Goal: Task Accomplishment & Management: Complete application form

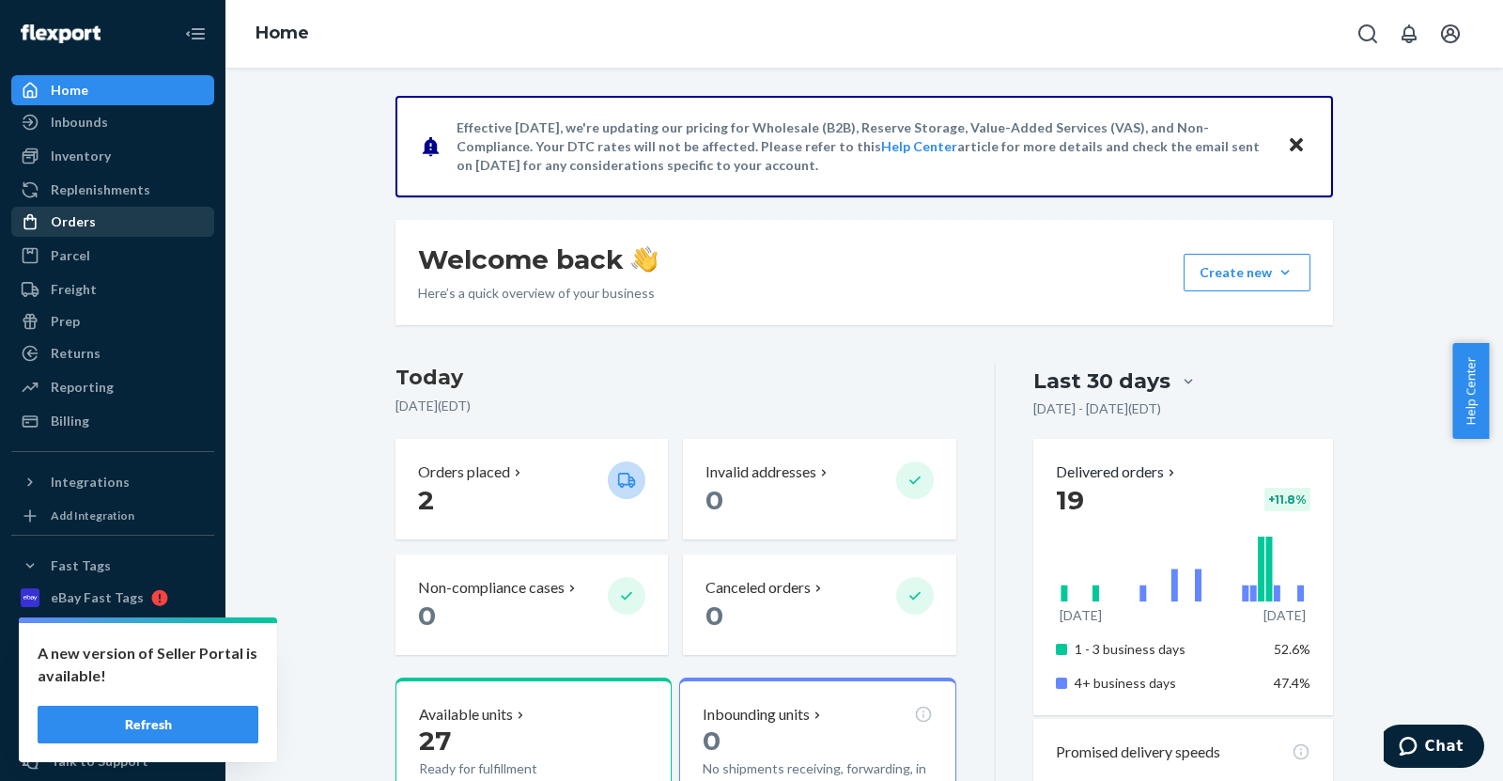
click at [82, 218] on div "Orders" at bounding box center [73, 221] width 45 height 19
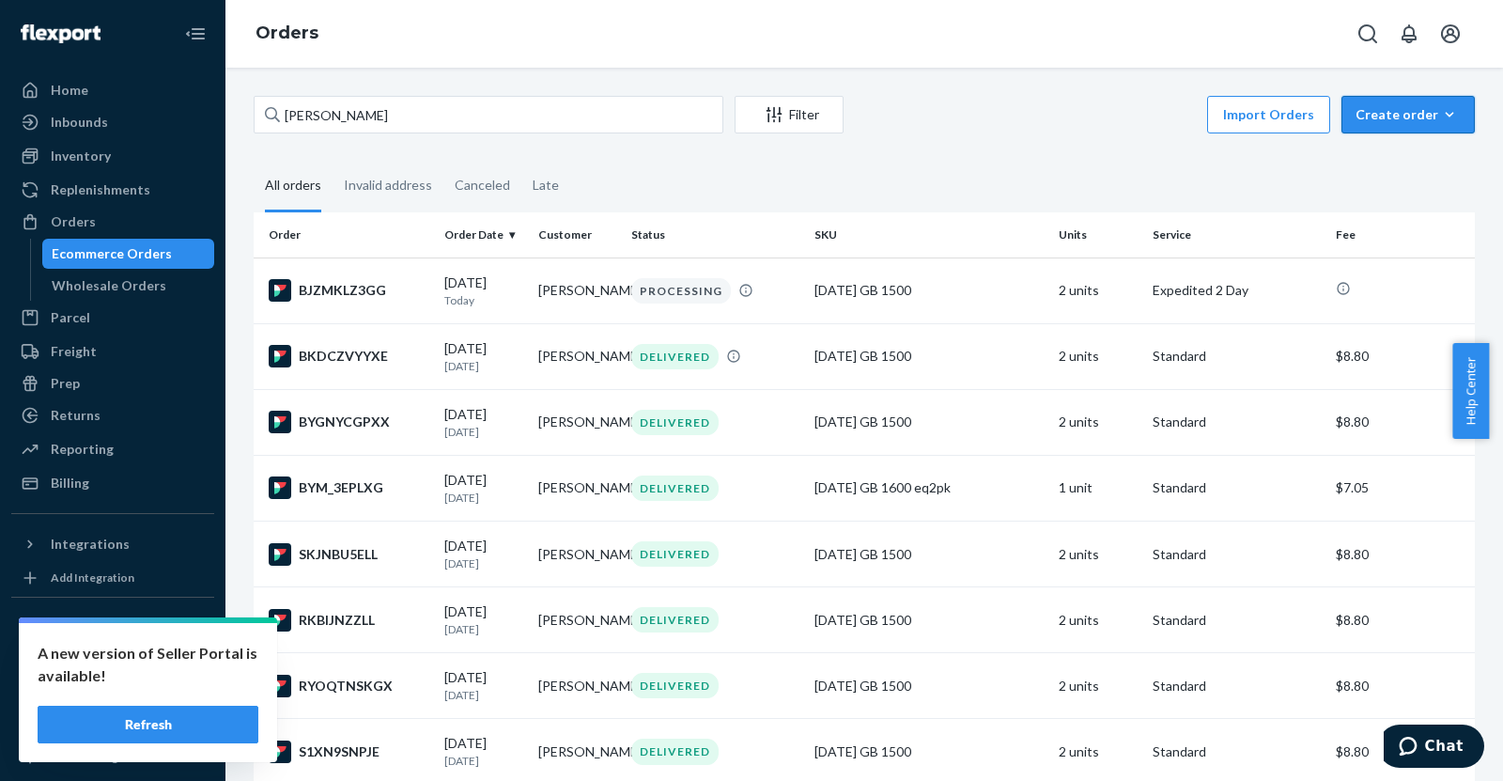
click at [1440, 123] on icon "button" at bounding box center [1449, 114] width 19 height 19
click at [1374, 160] on span "Ecommerce order" at bounding box center [1419, 159] width 117 height 13
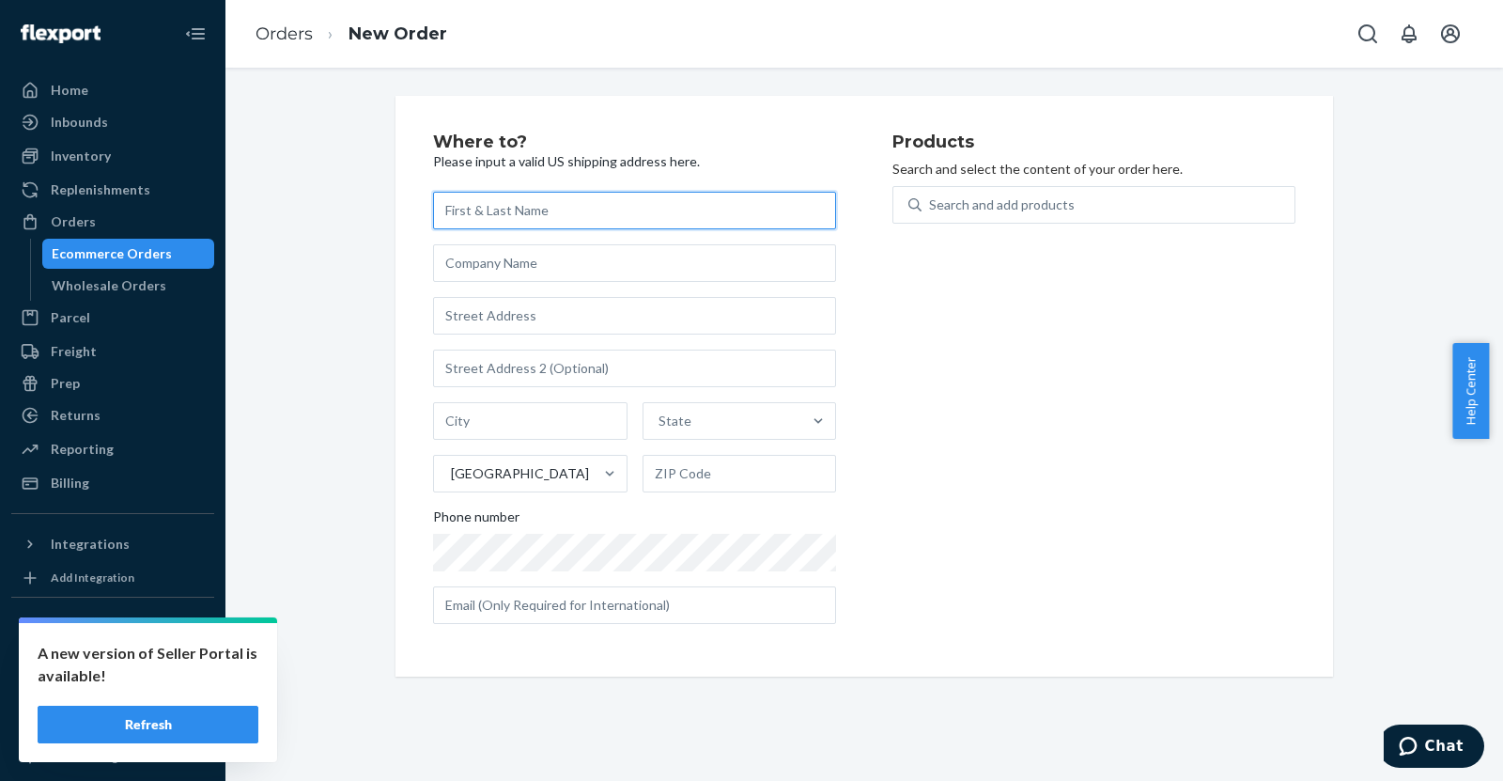
paste input "[PERSON_NAME], [STREET_ADDRESS][PERSON_NAME][US_STATE], [PHONE_NUMBER]"
type input "[PERSON_NAME]"
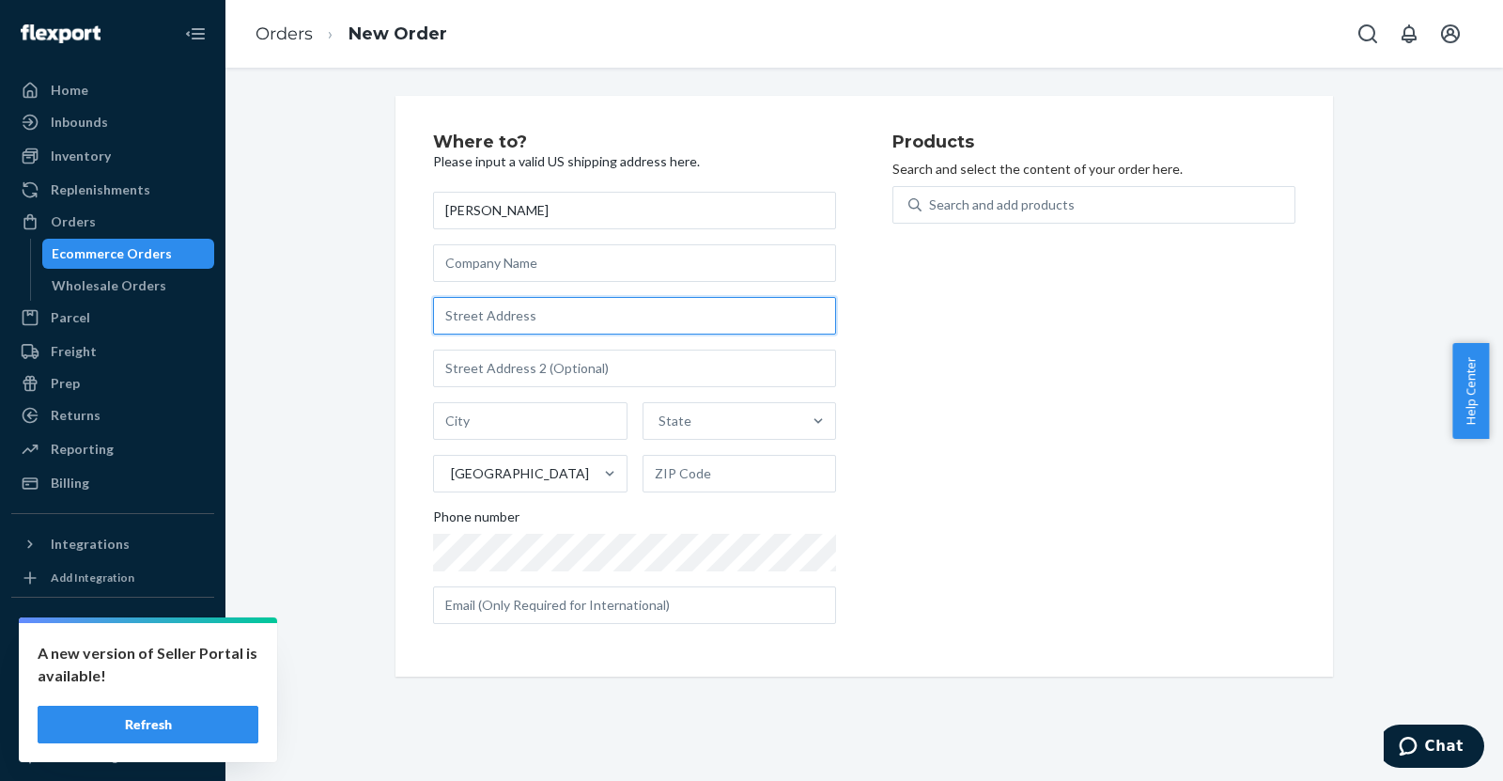
paste input "[STREET_ADDRESS][PERSON_NAME][US_STATE]"
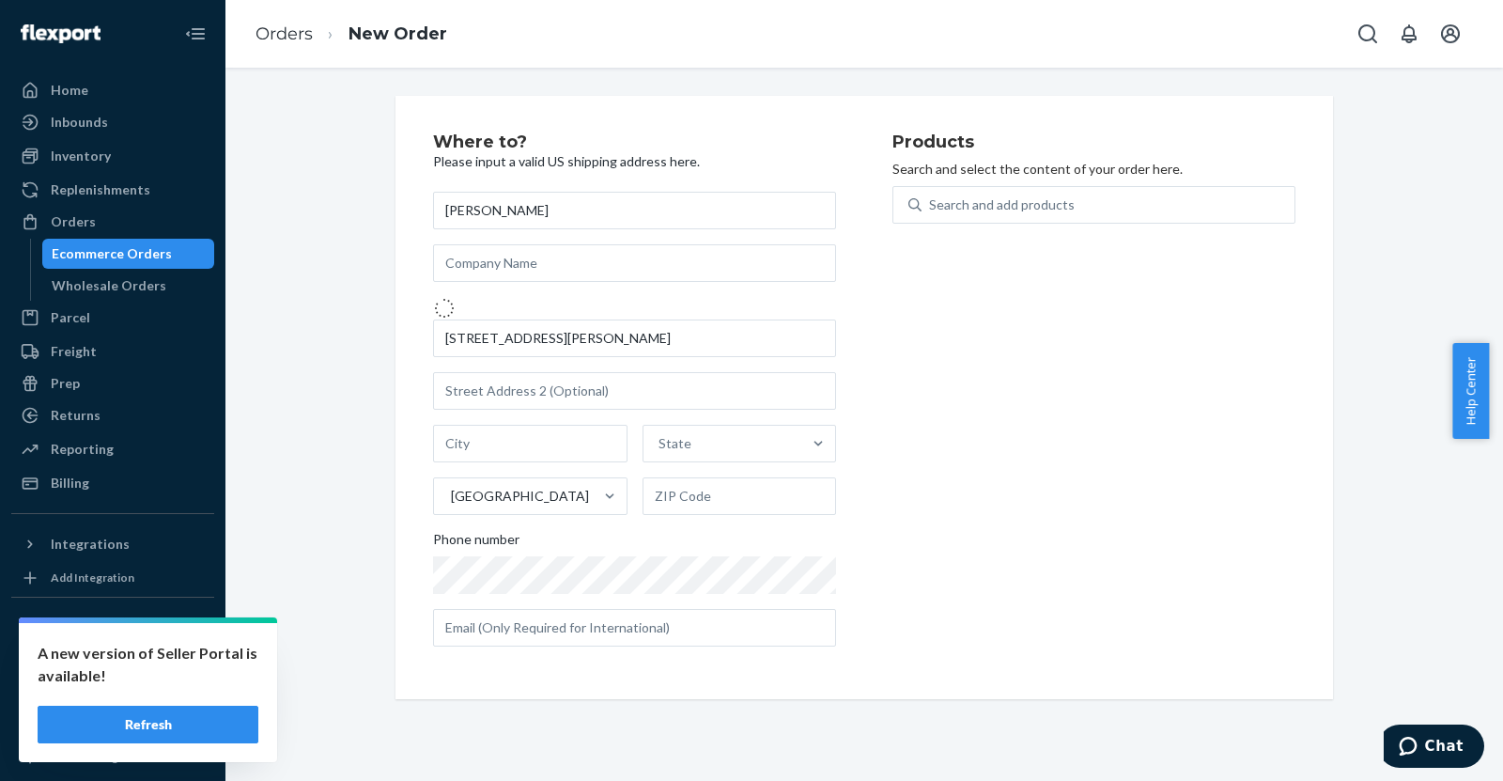
type input "[STREET_ADDRESS]"
type input "2131"
type input "[GEOGRAPHIC_DATA]"
type input "75206"
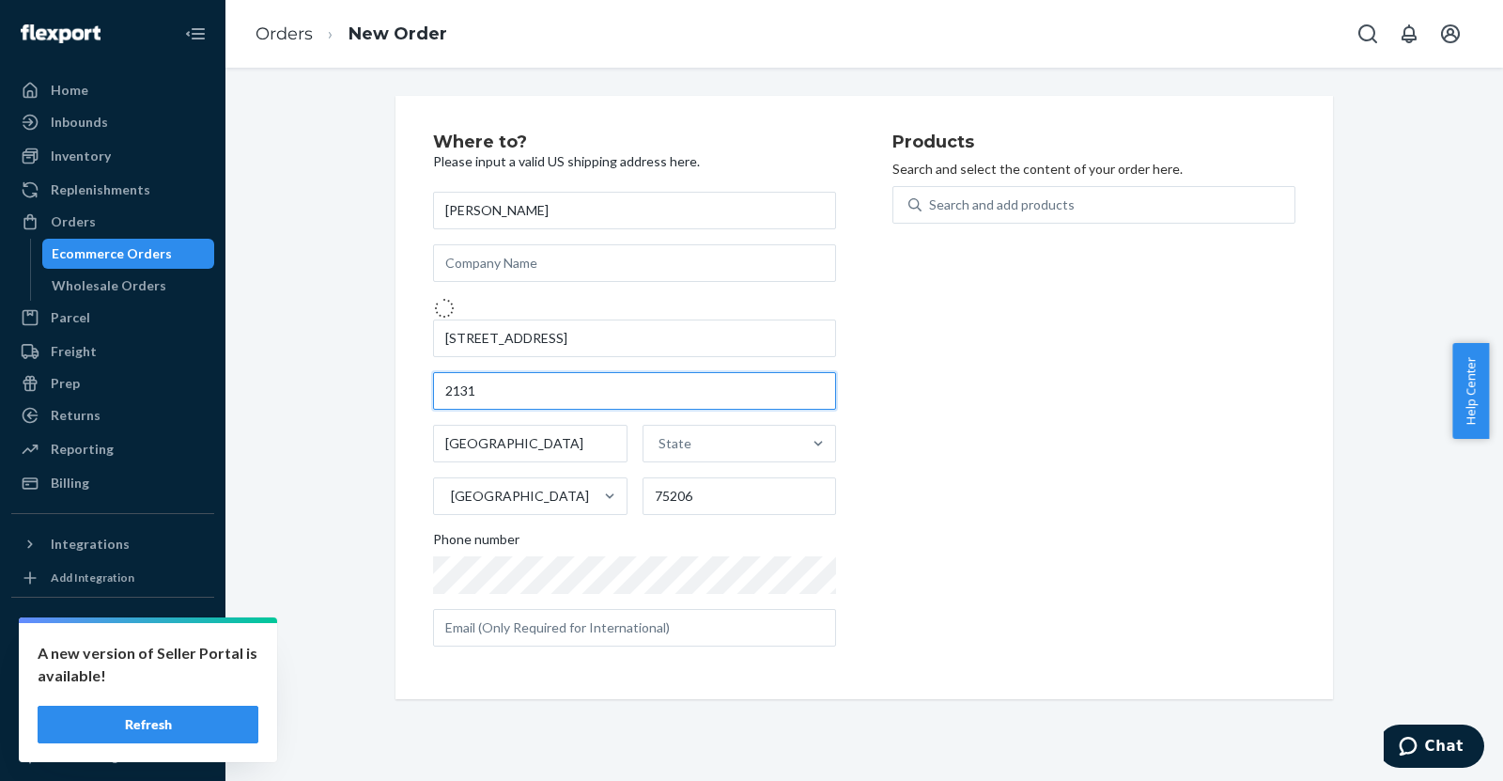
click at [597, 372] on input "2131" at bounding box center [634, 391] width 403 height 38
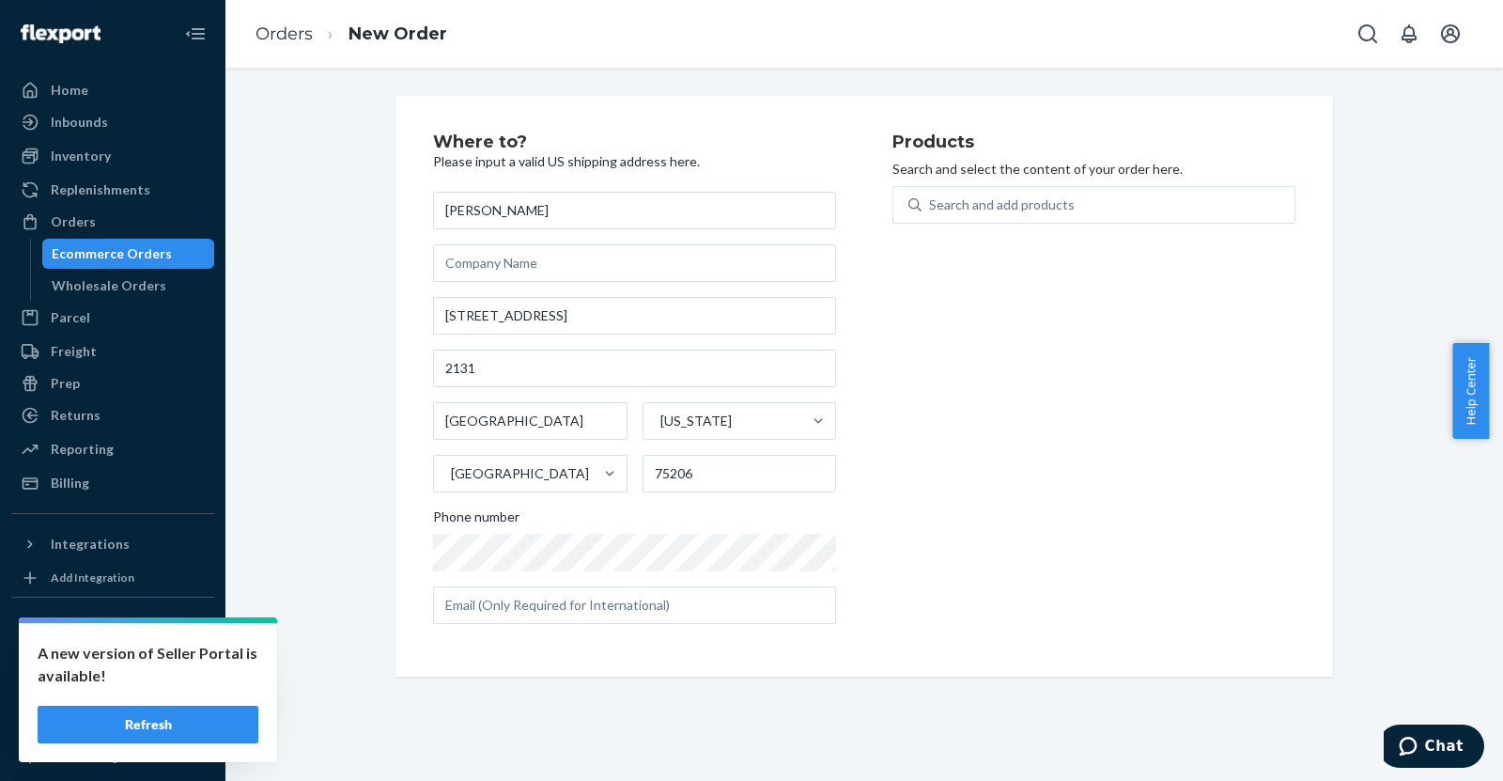
click at [982, 390] on div "Products Search and select the content of your order here. Search and add produ…" at bounding box center [1094, 386] width 403 height 506
click at [631, 364] on input "2131" at bounding box center [634, 369] width 403 height 38
type input "2"
click at [626, 312] on input "[STREET_ADDRESS]" at bounding box center [634, 316] width 403 height 38
paste input "[GEOGRAPHIC_DATA] [US_STATE] 75206"
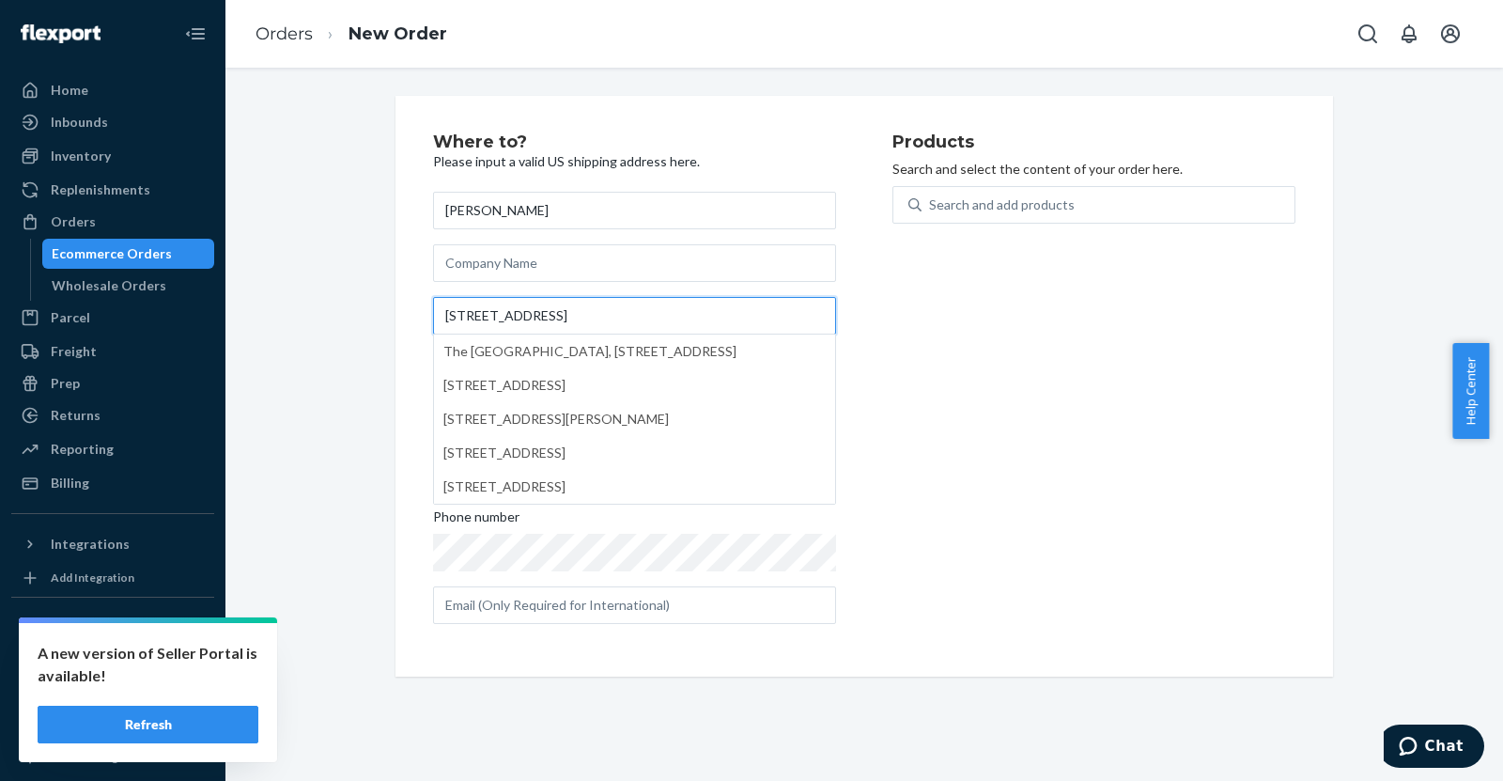
type input "`"
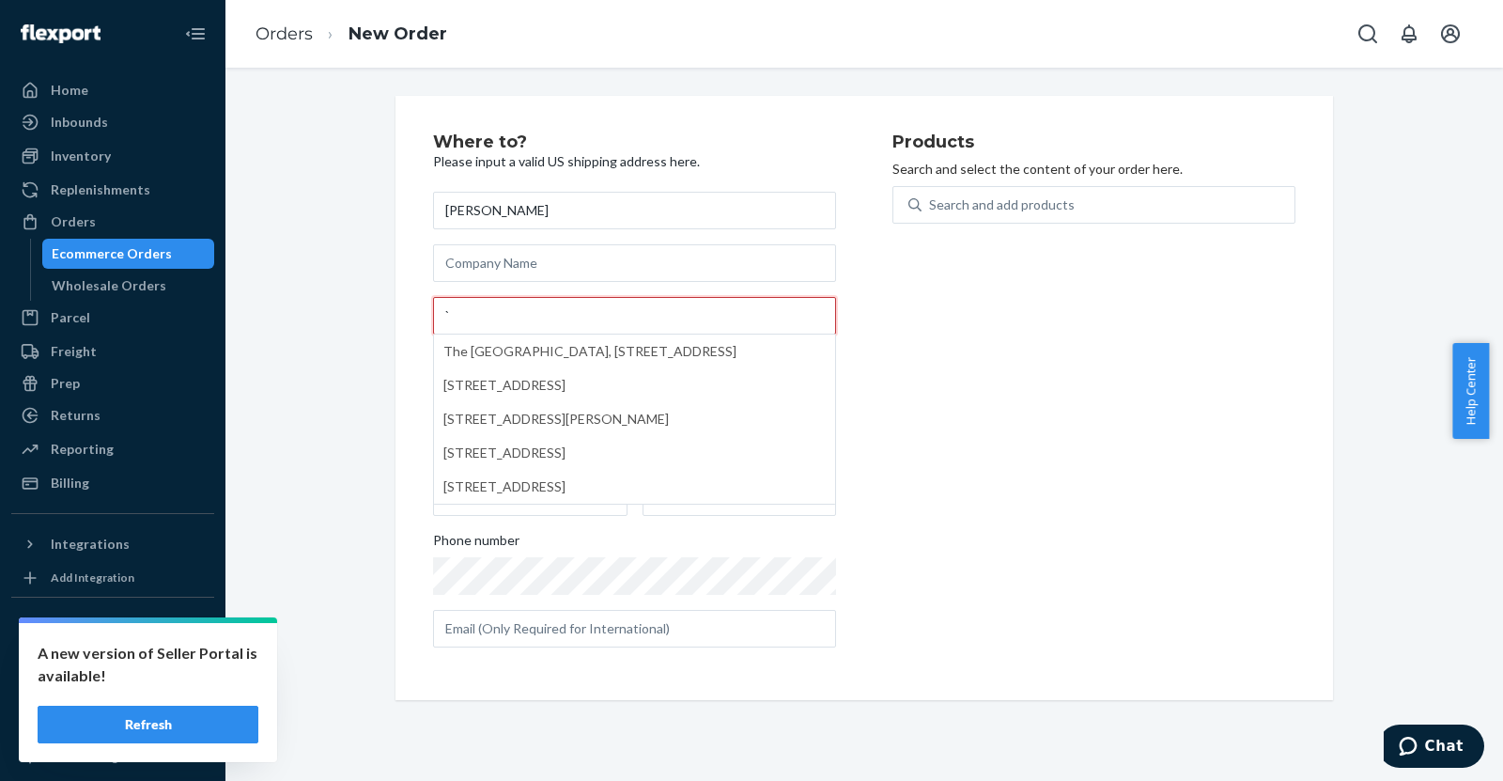
click at [627, 326] on input "`" at bounding box center [634, 316] width 403 height 38
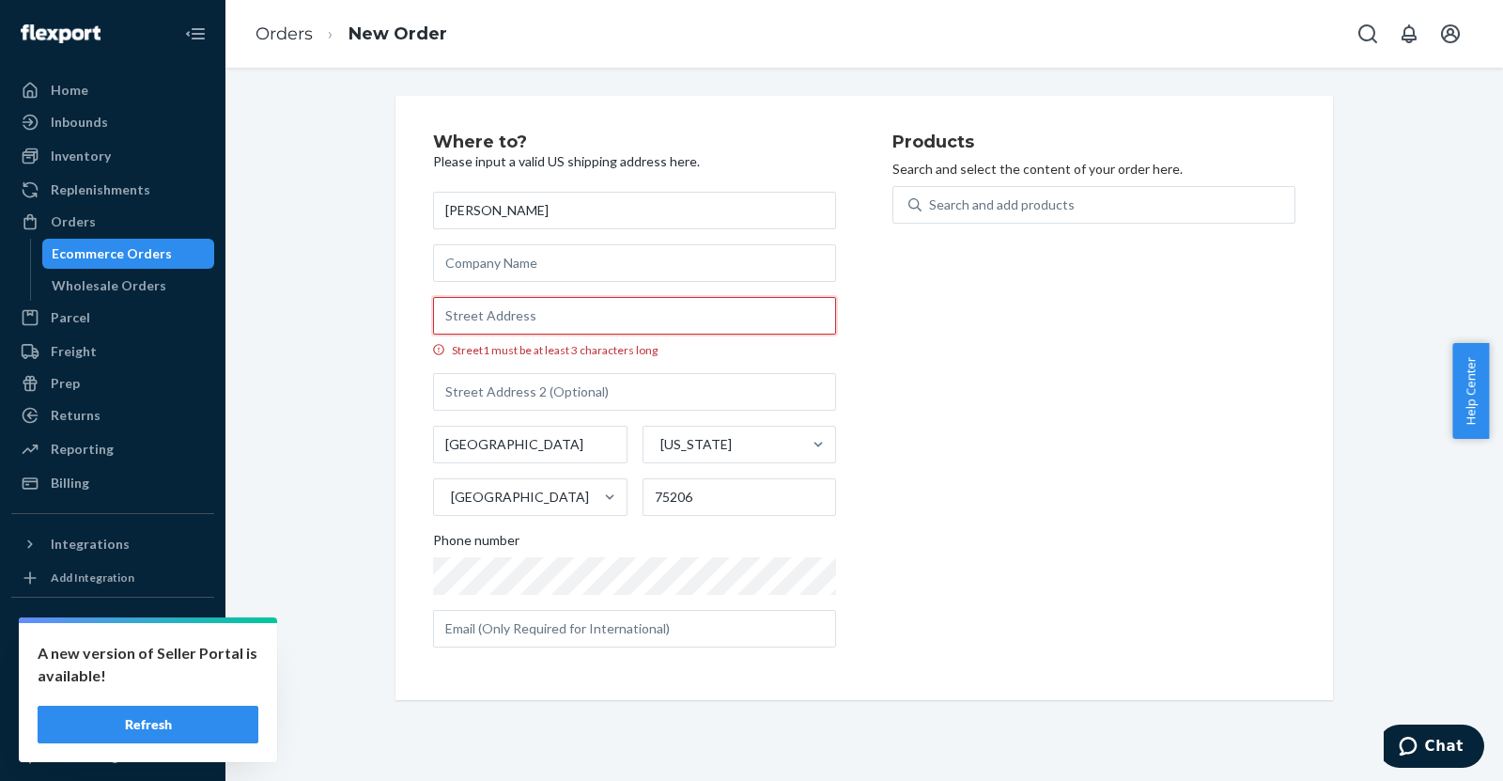
paste input "[PERSON_NAME], [STREET_ADDRESS][PERSON_NAME][US_STATE], [PHONE_NUMBER]"
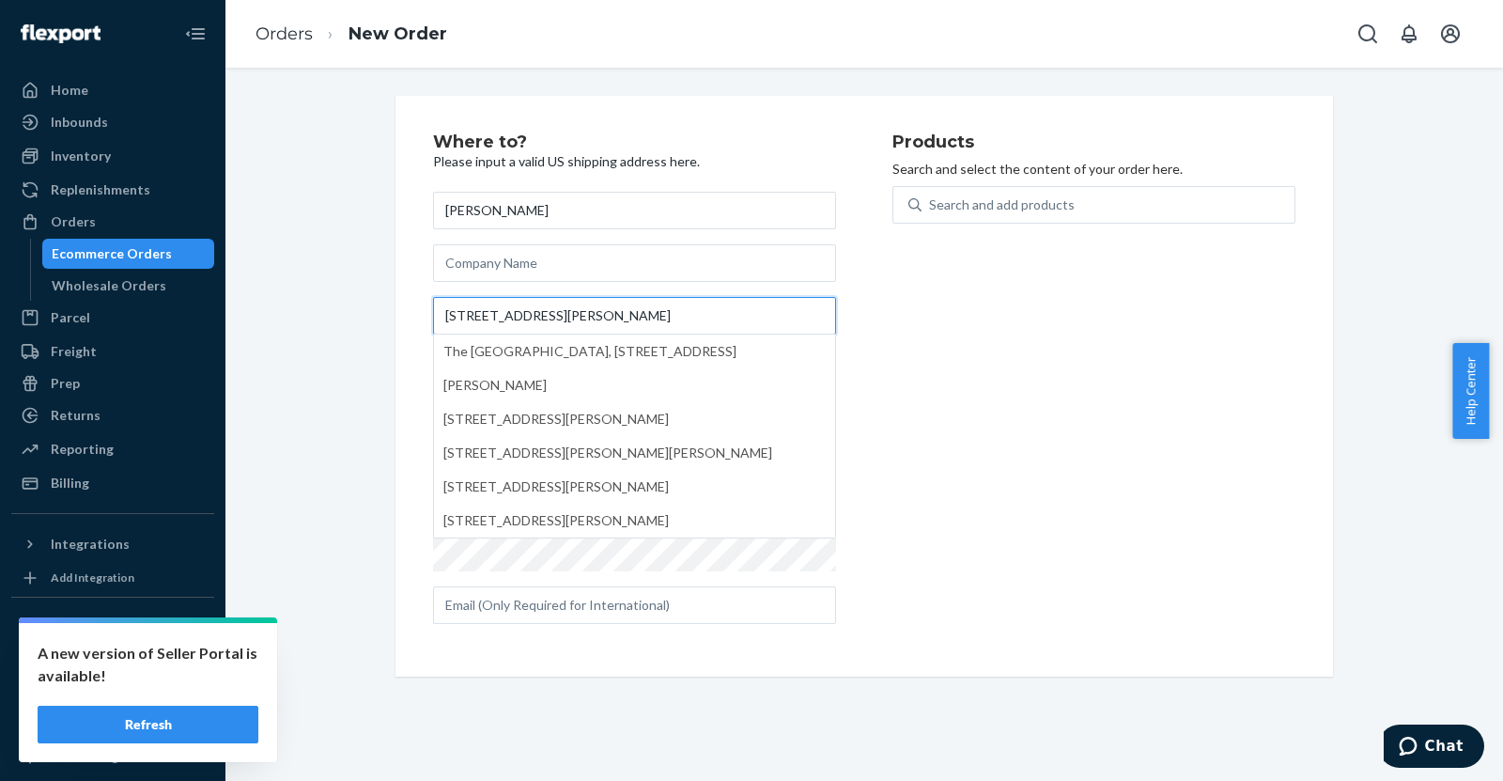
type input "[STREET_ADDRESS][PERSON_NAME]"
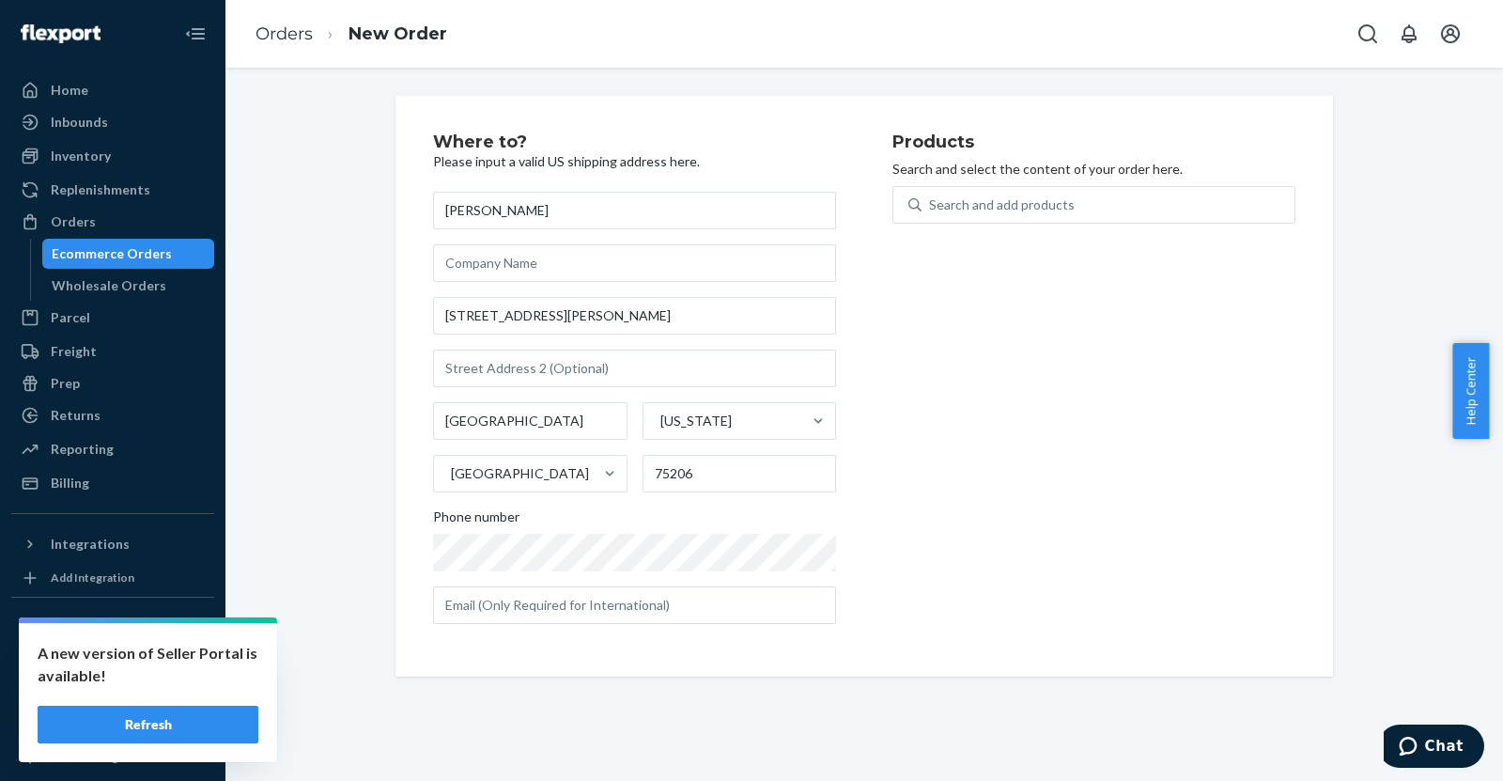
click at [922, 392] on div "Products Search and select the content of your order here. Search and add produ…" at bounding box center [1094, 386] width 403 height 506
click at [1043, 207] on div "Search and add products" at bounding box center [1002, 204] width 146 height 19
click at [931, 207] on input "0 results available. Use Up and Down to choose options, press Enter to select t…" at bounding box center [930, 204] width 2 height 19
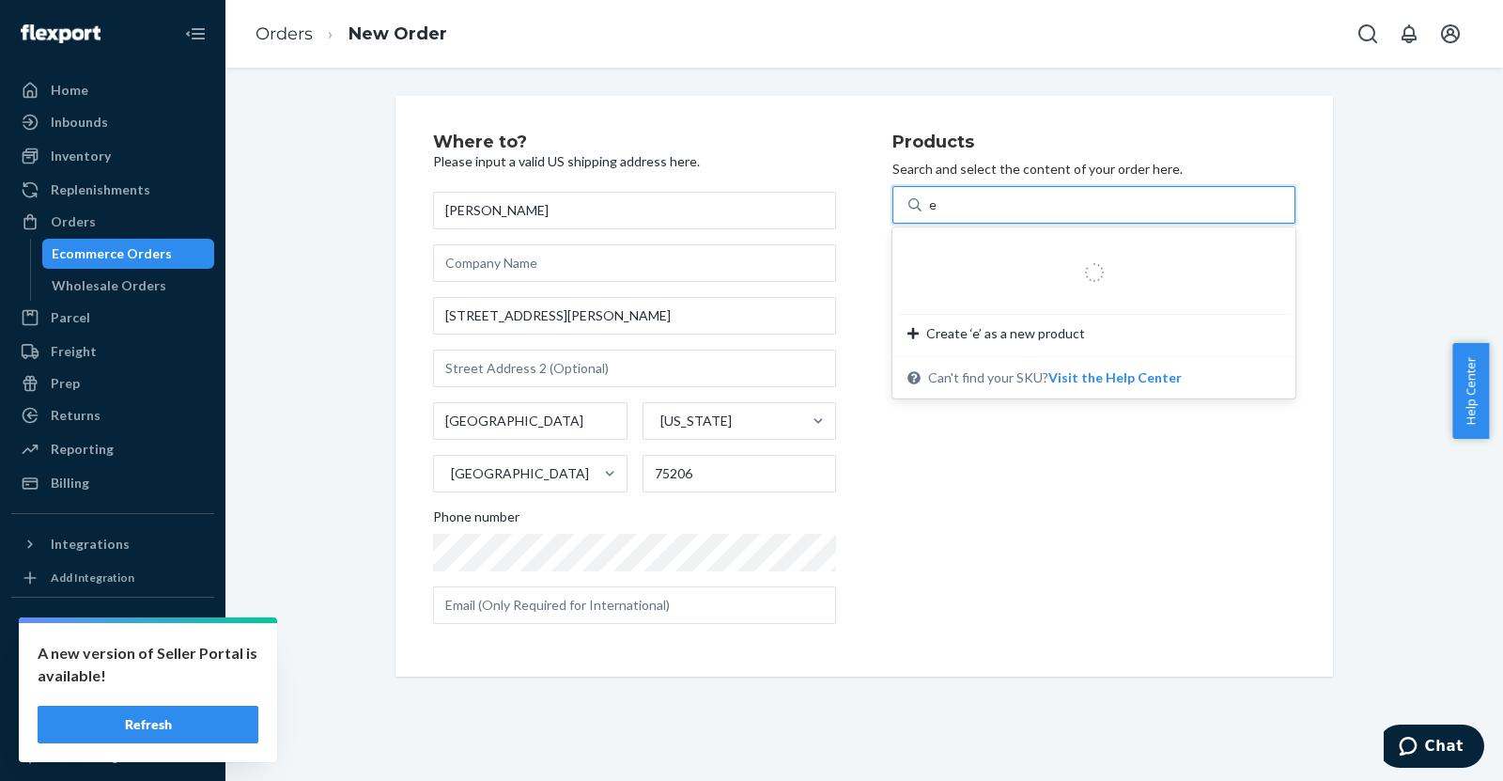
type input "eq"
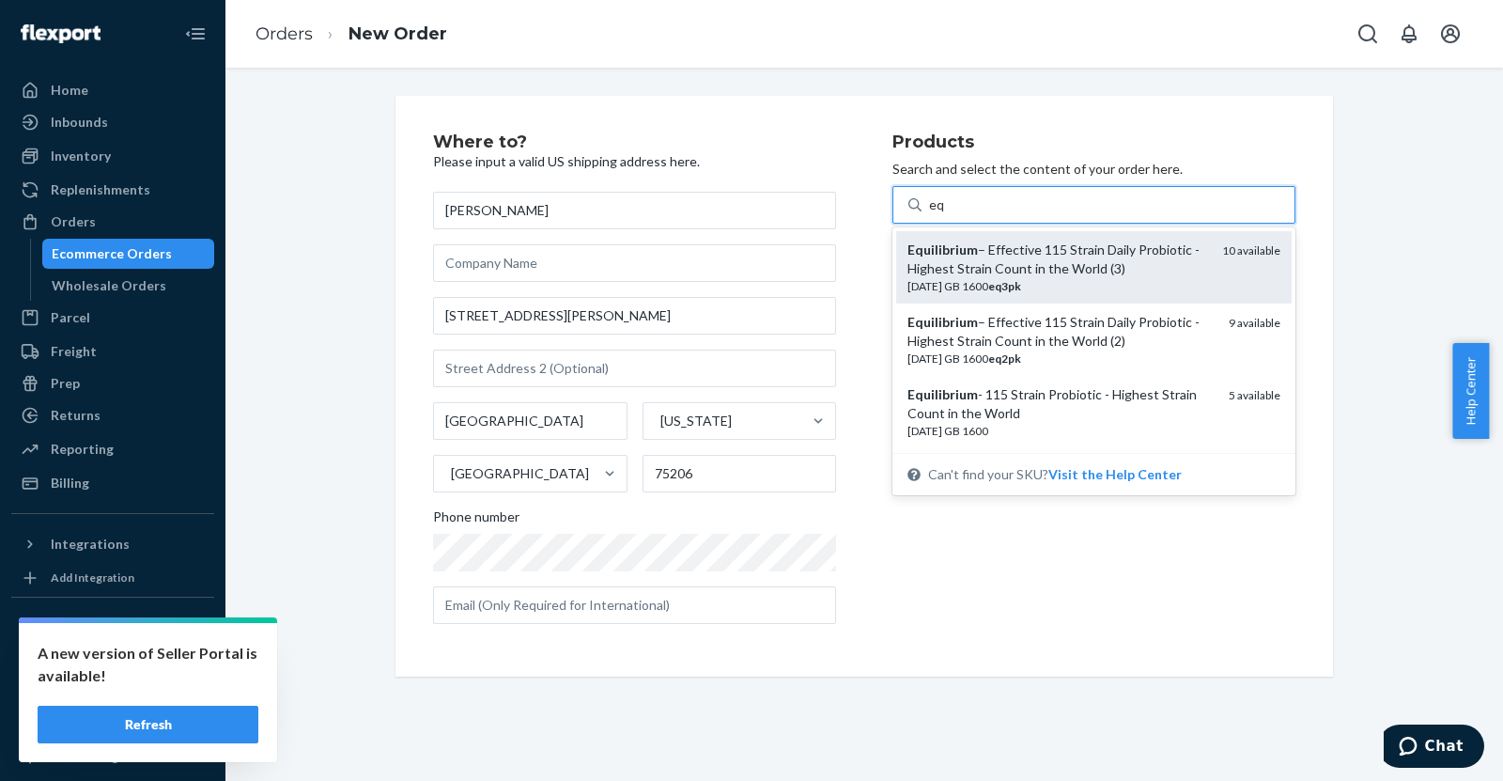
click at [1039, 271] on div "Equilibrium – Effective 115 Strain Daily Probiotic - Highest Strain Count in th…" at bounding box center [1058, 260] width 300 height 38
click at [945, 214] on input "eq" at bounding box center [937, 204] width 16 height 19
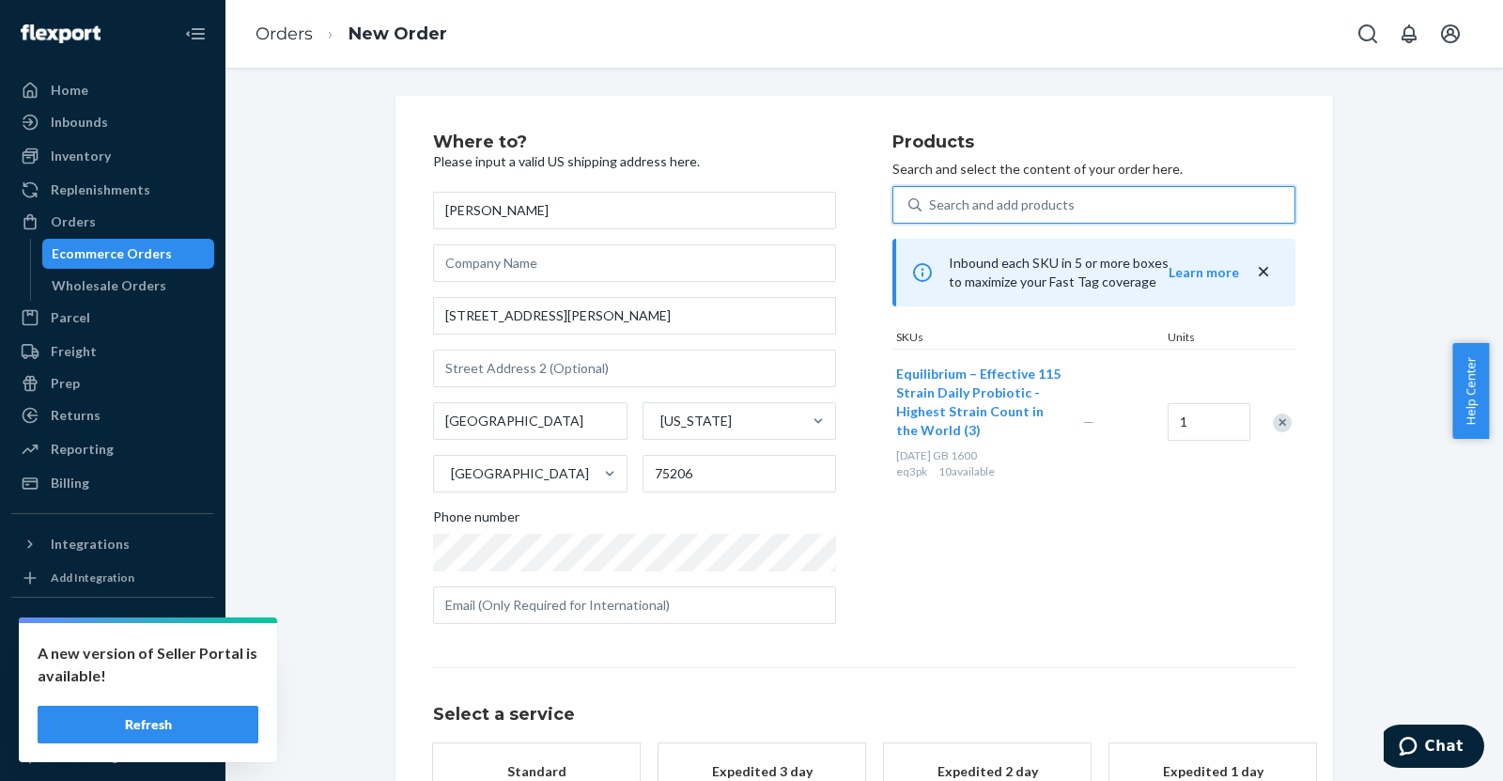
click at [1079, 195] on div "Search and add products" at bounding box center [1108, 205] width 373 height 34
click at [931, 195] on input "0 results available. Use Up and Down to choose options, press Enter to select t…" at bounding box center [930, 204] width 2 height 19
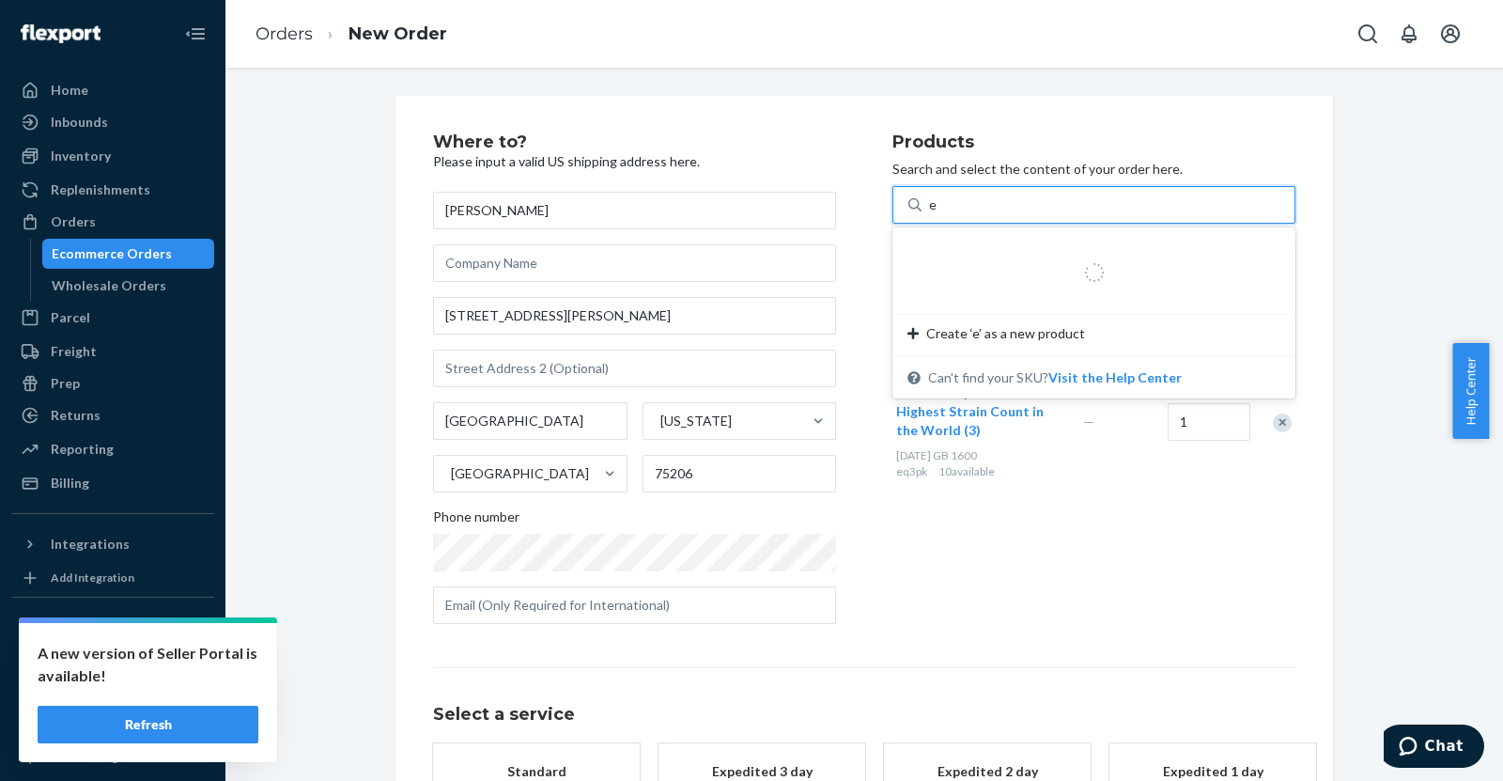
type input "eq"
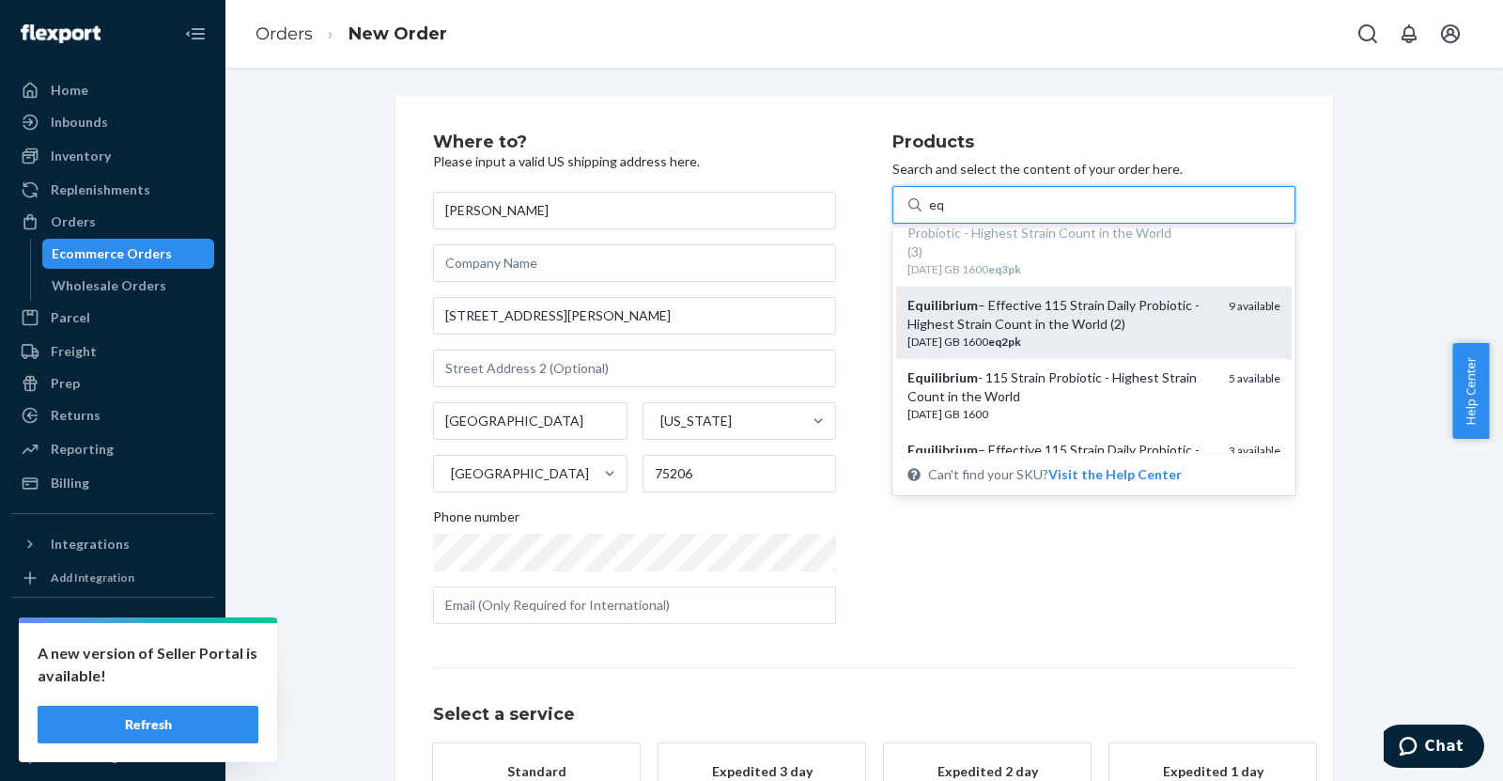
scroll to position [25, 0]
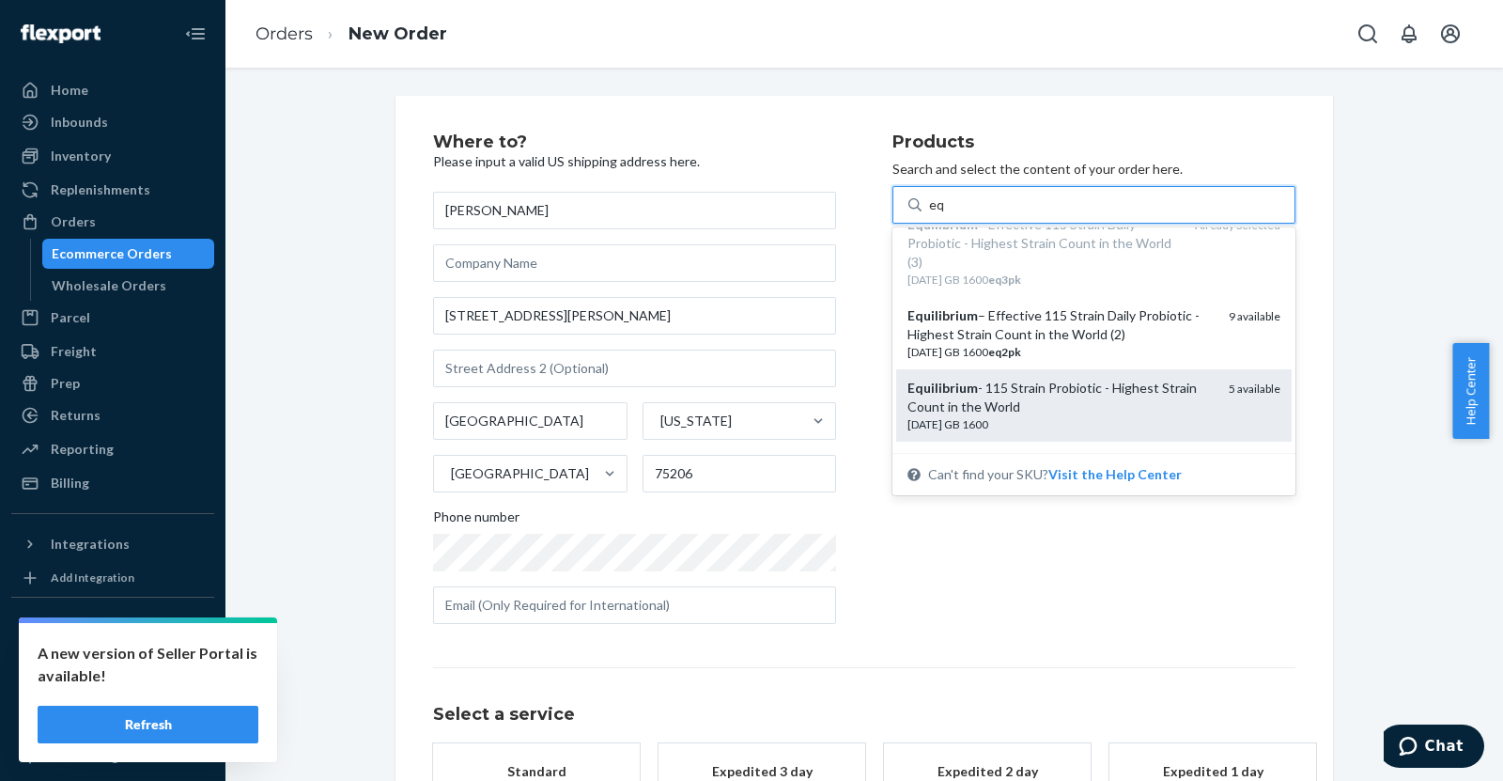
click at [1029, 407] on div "Equilibrium - 115 Strain Probiotic - Highest Strain Count in the World" at bounding box center [1061, 398] width 306 height 38
click at [945, 214] on input "eq" at bounding box center [937, 204] width 16 height 19
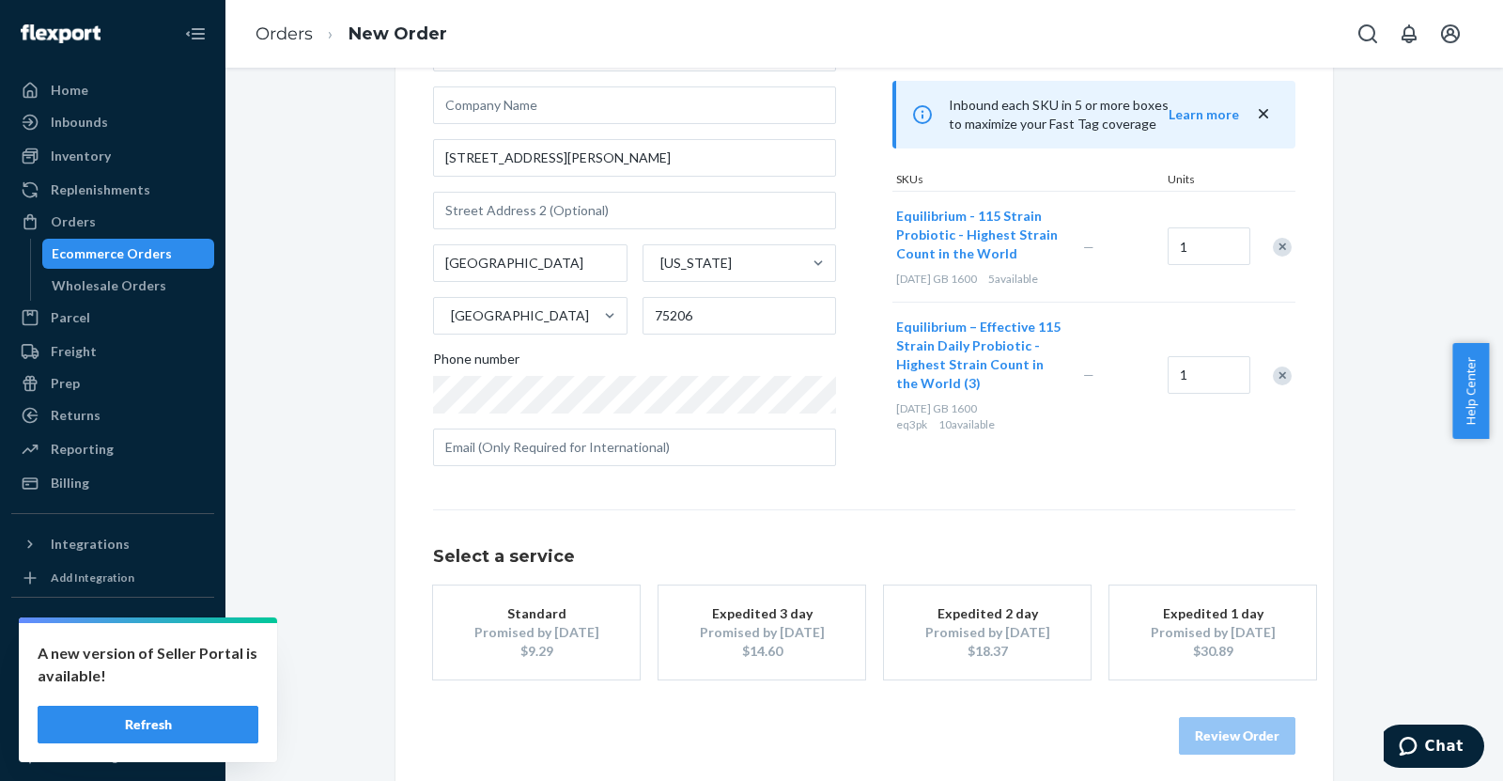
scroll to position [168, 0]
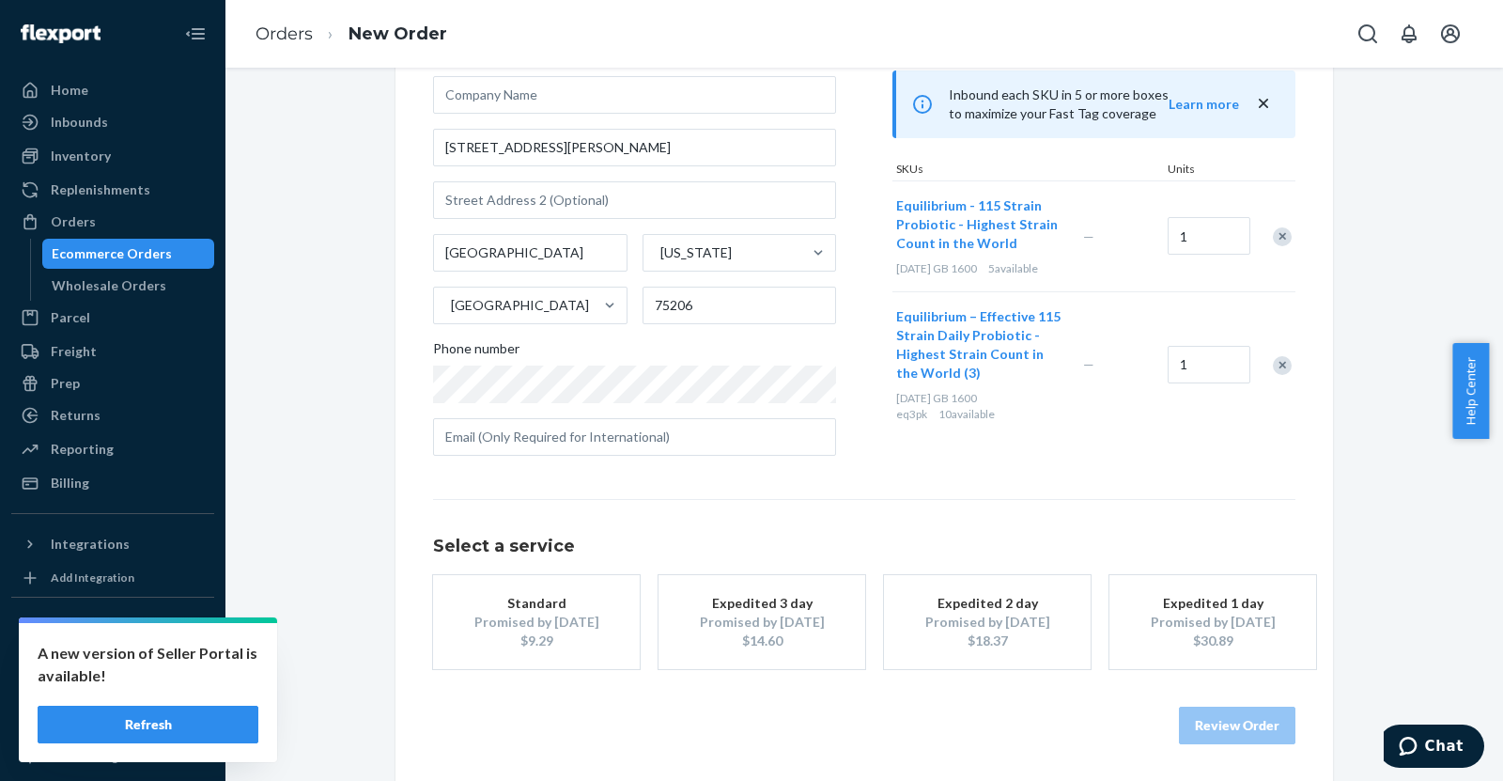
click at [961, 621] on div "Promised by [DATE]" at bounding box center [987, 622] width 150 height 19
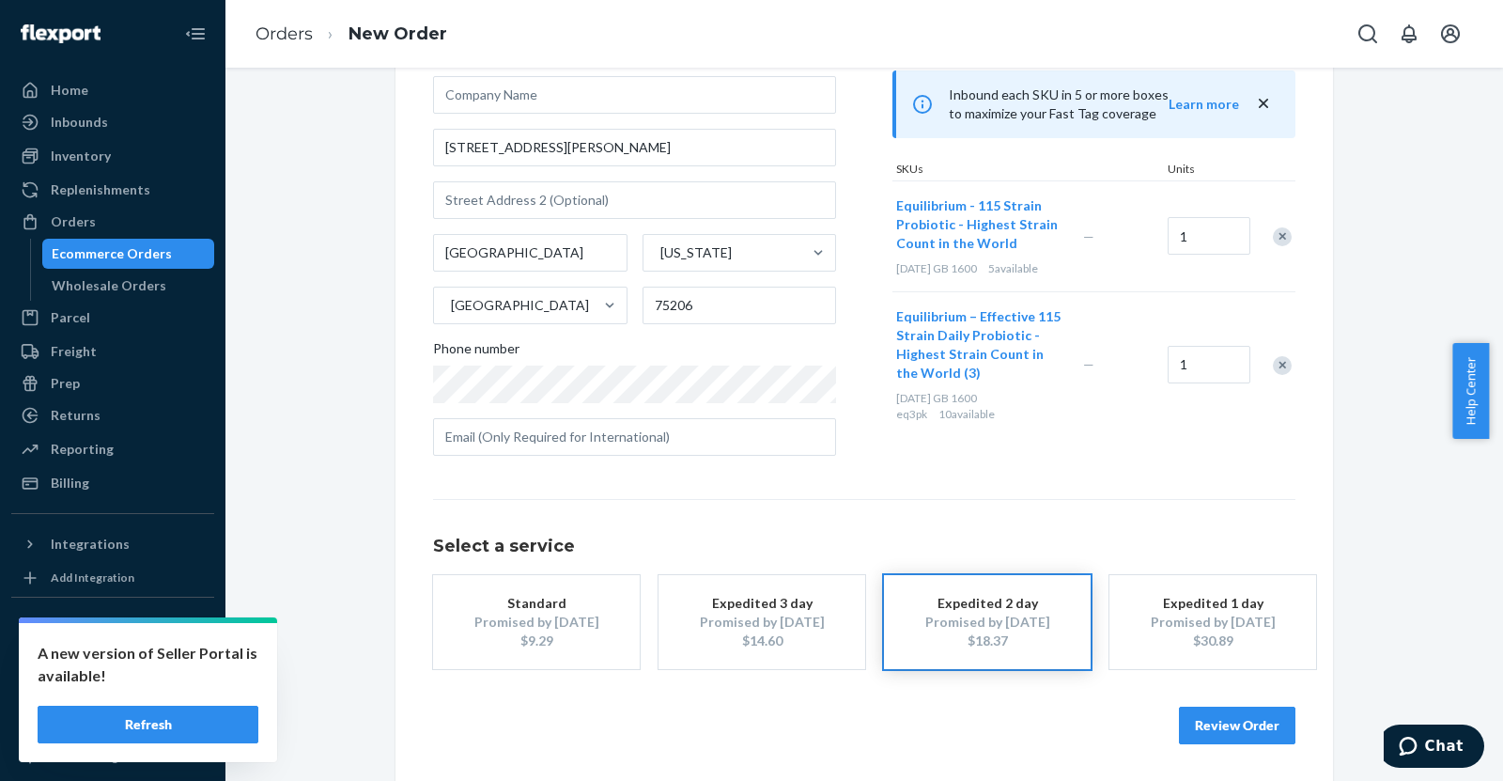
click at [1239, 724] on button "Review Order" at bounding box center [1237, 726] width 117 height 38
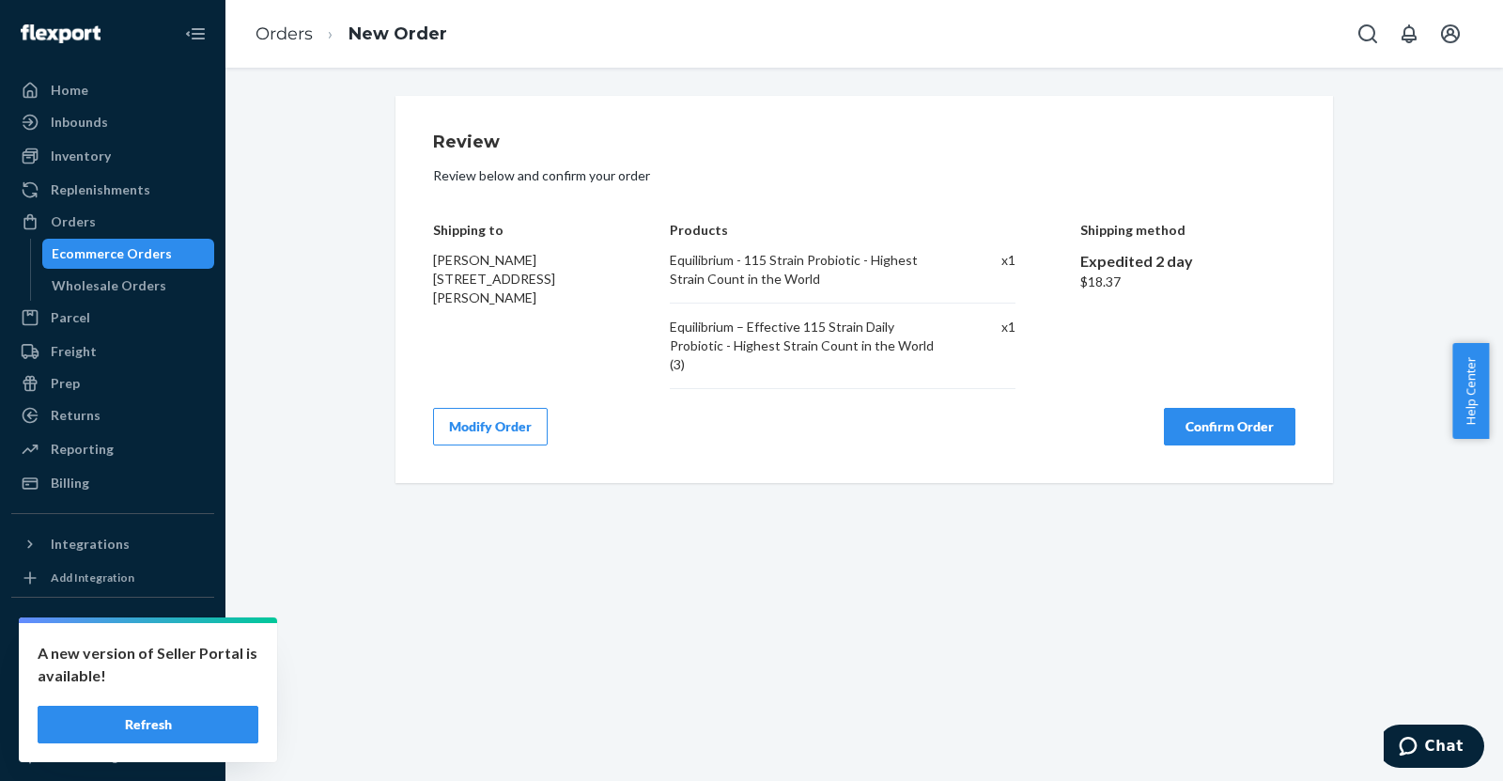
scroll to position [0, 0]
click at [1208, 430] on button "Confirm Order" at bounding box center [1230, 427] width 132 height 38
